Goal: Task Accomplishment & Management: Manage account settings

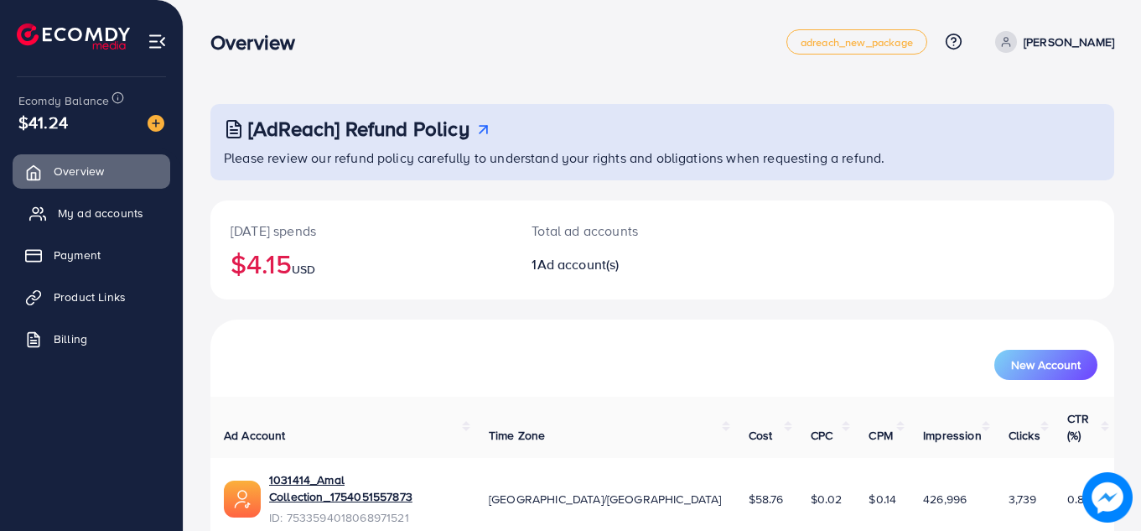
click at [120, 215] on span "My ad accounts" at bounding box center [101, 213] width 86 height 17
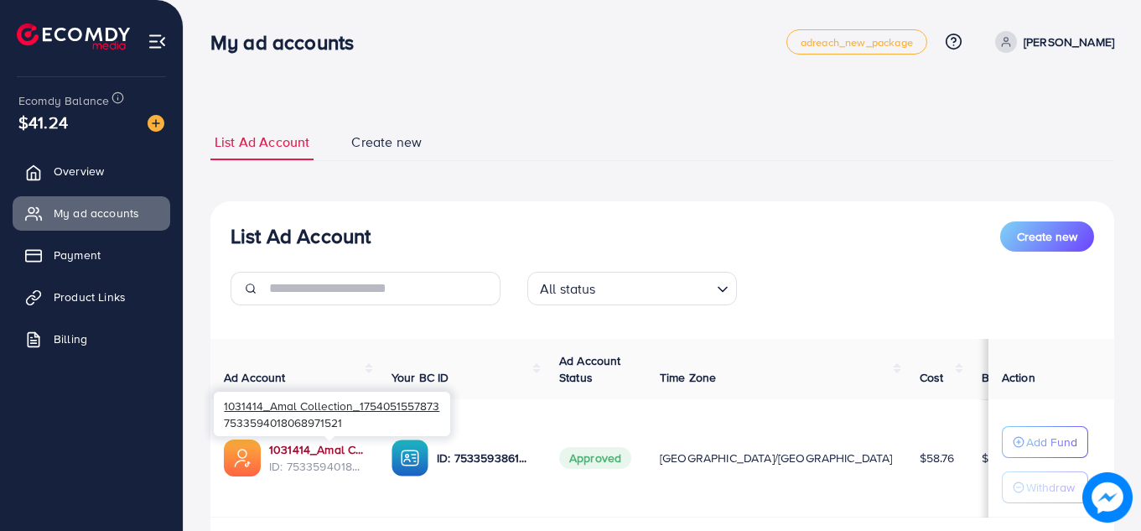
click at [325, 444] on link "1031414_Amal Collection_1754051557873" at bounding box center [317, 449] width 96 height 17
